Goal: Information Seeking & Learning: Learn about a topic

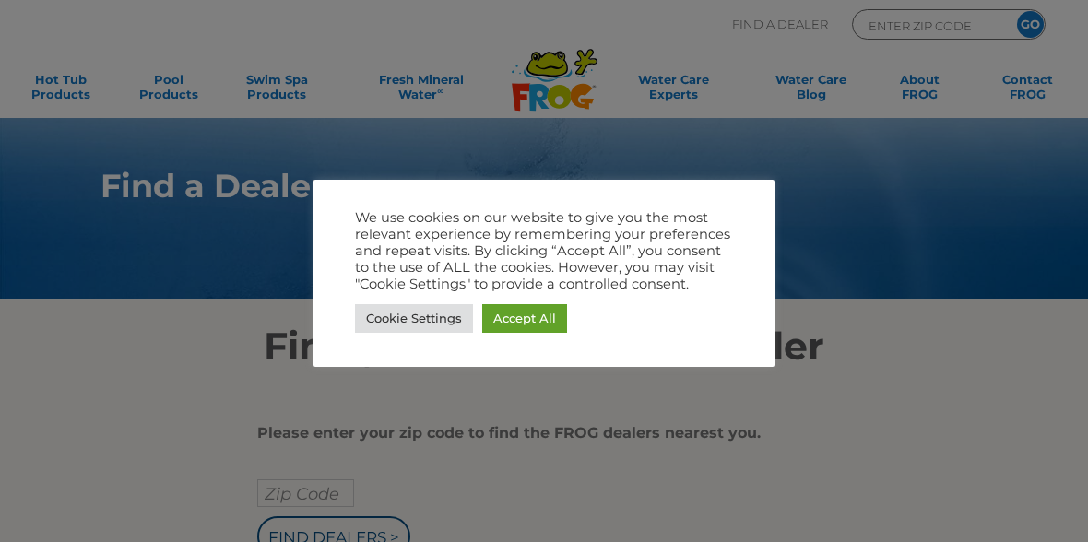
click at [538, 316] on link "Accept All" at bounding box center [524, 318] width 85 height 29
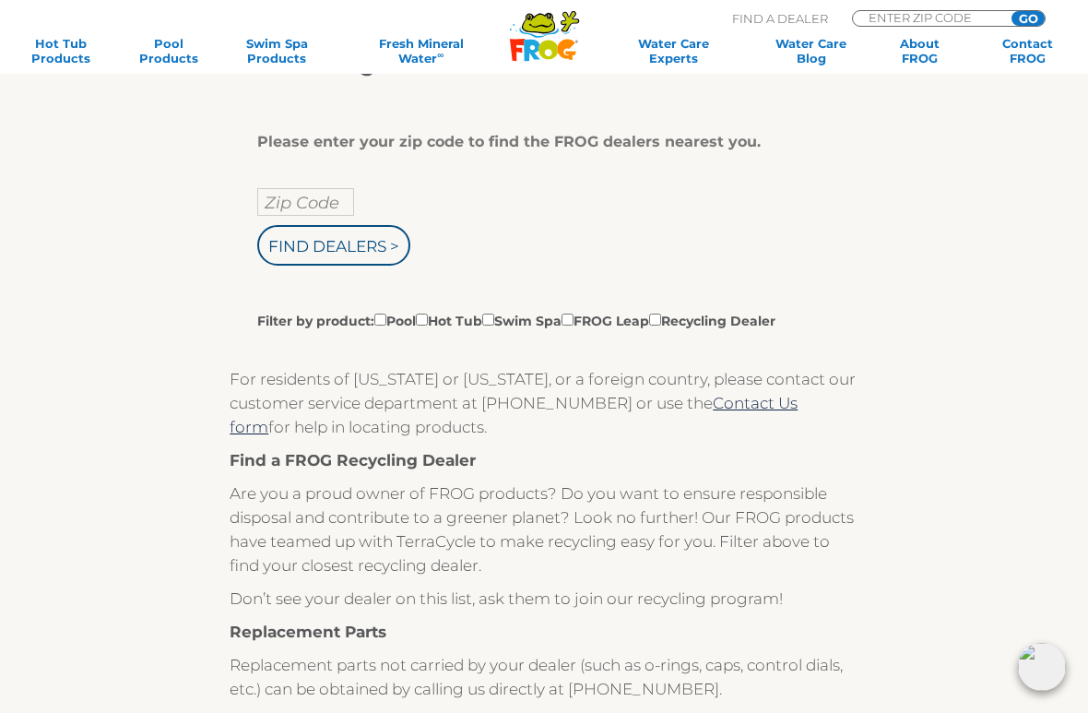
scroll to position [327, 0]
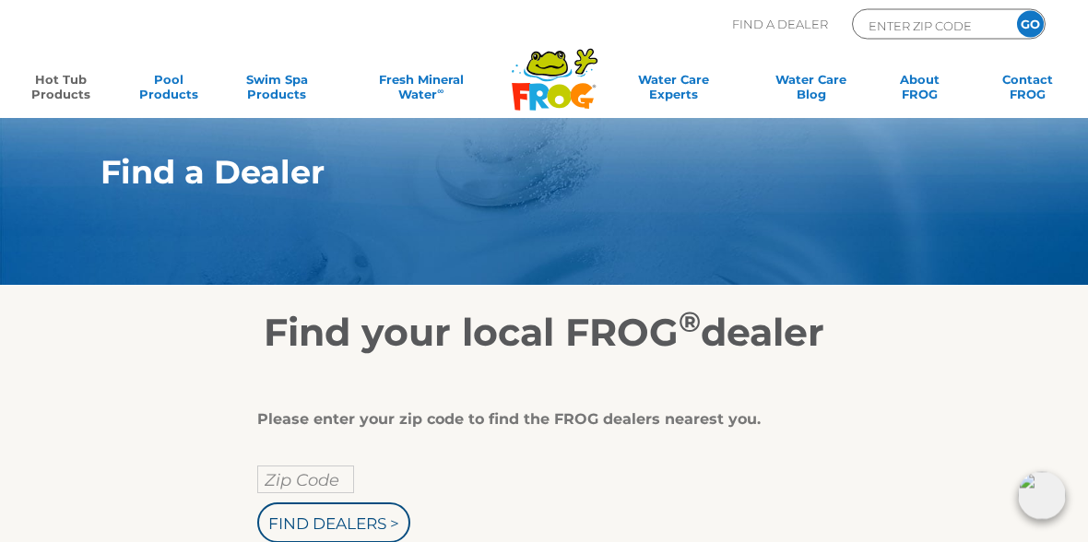
click at [51, 91] on link "Hot Tub Products" at bounding box center [60, 90] width 84 height 37
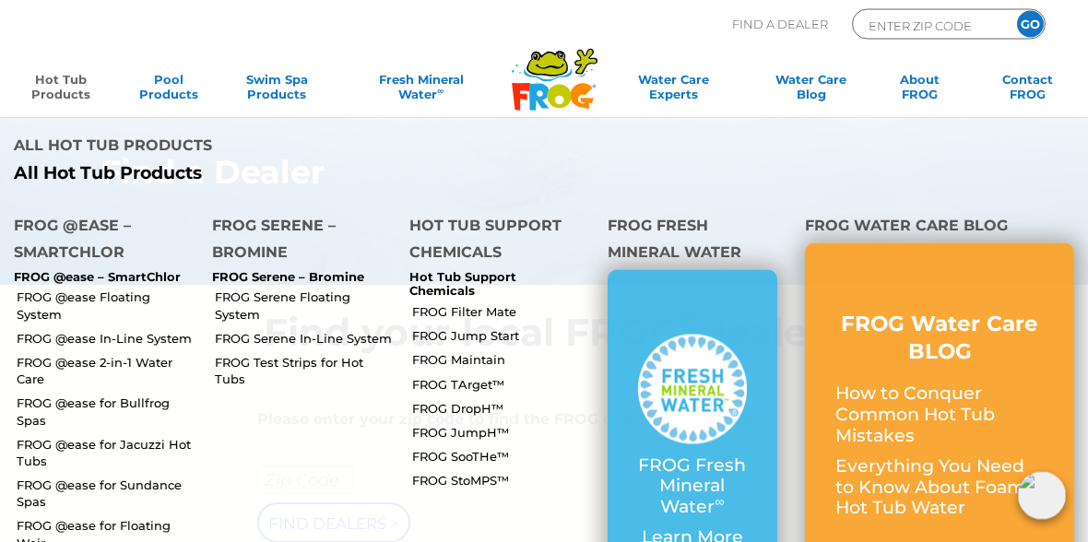
scroll to position [14, 0]
click at [121, 436] on link "FROG @ease for Jacuzzi Hot Tubs" at bounding box center [108, 452] width 182 height 33
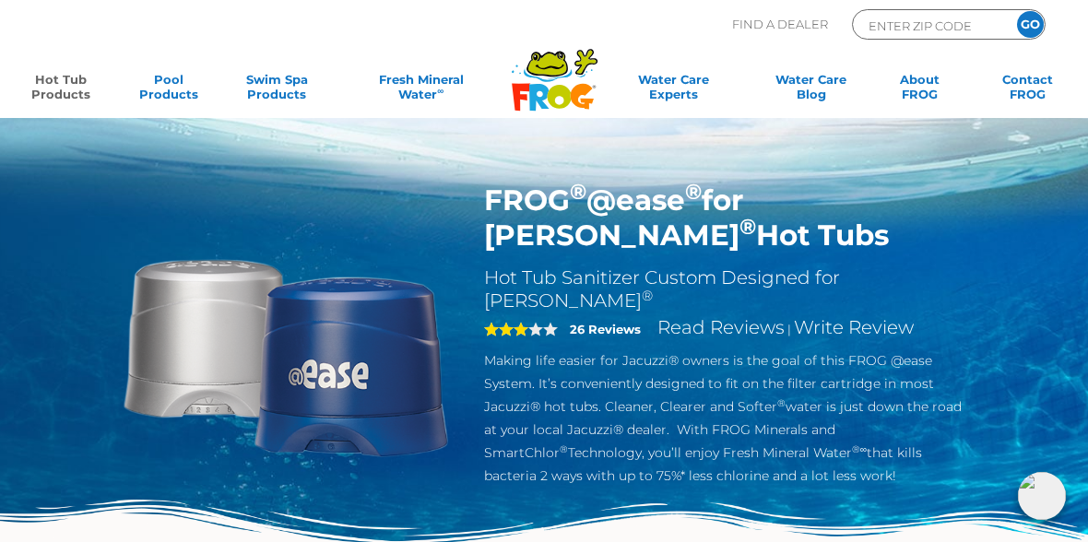
click at [60, 80] on link "Hot Tub Products" at bounding box center [60, 90] width 84 height 37
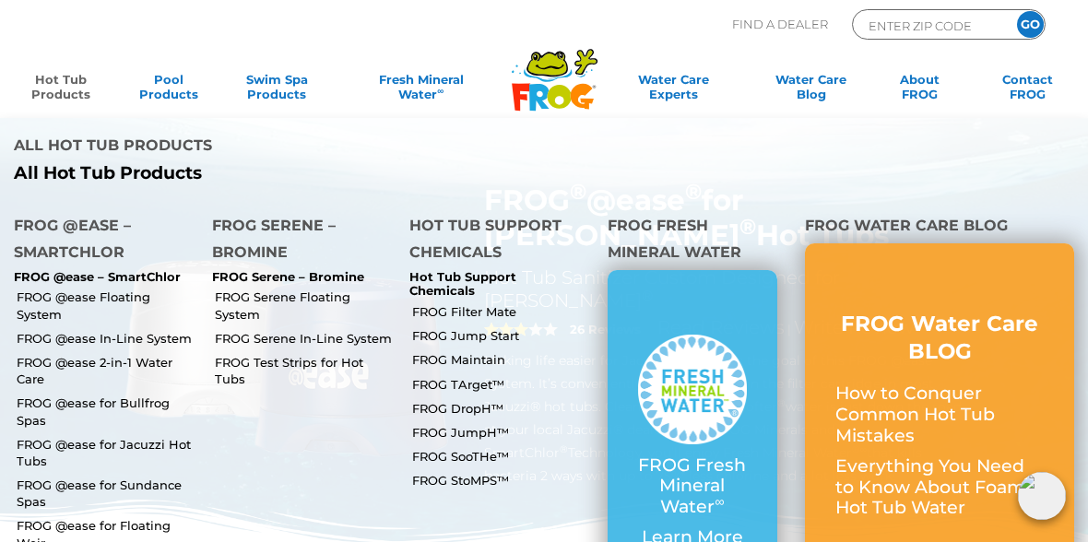
click at [149, 289] on link "FROG @ease Floating System" at bounding box center [108, 305] width 182 height 33
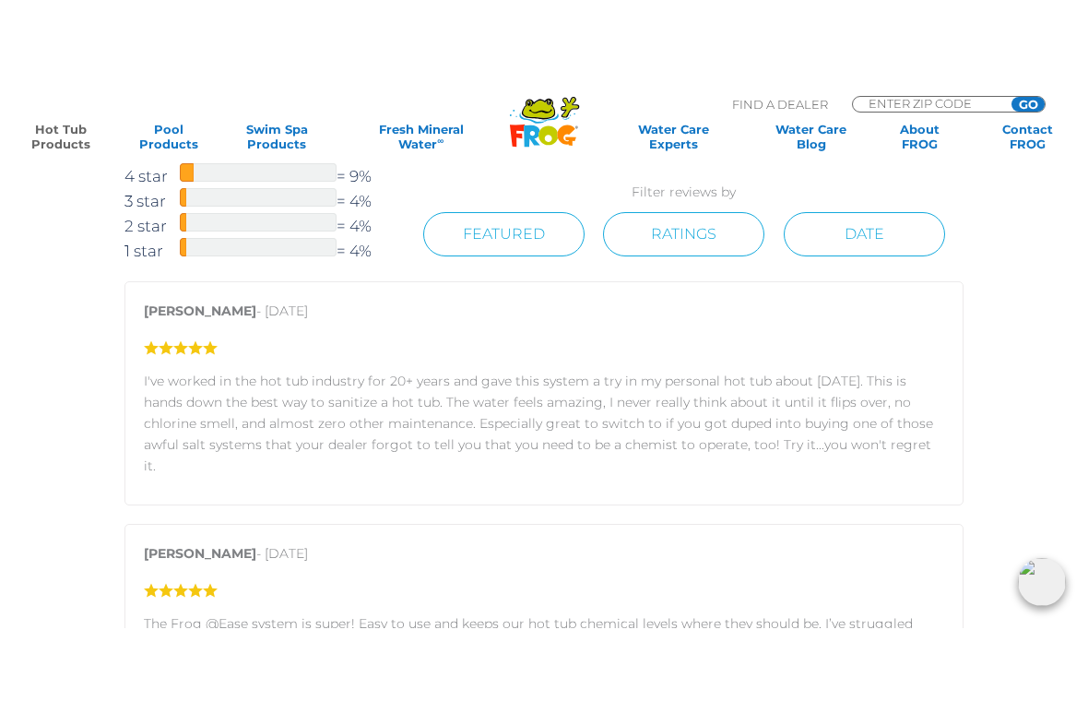
scroll to position [2355, 0]
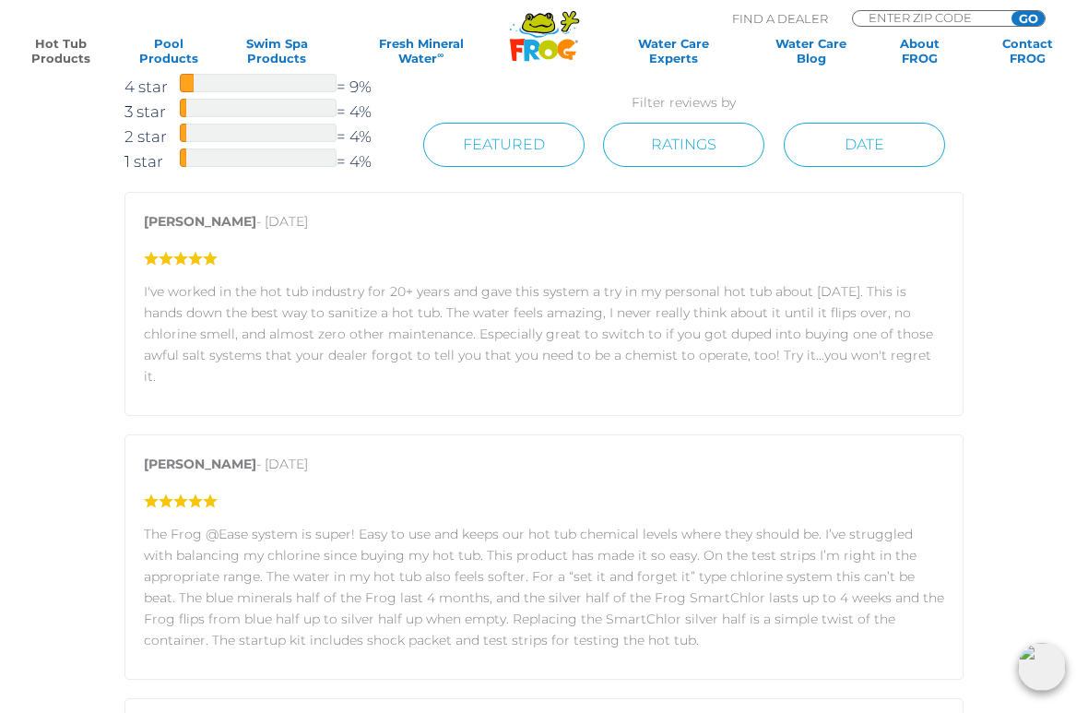
click at [216, 164] on div at bounding box center [258, 157] width 157 height 18
